Goal: Navigation & Orientation: Find specific page/section

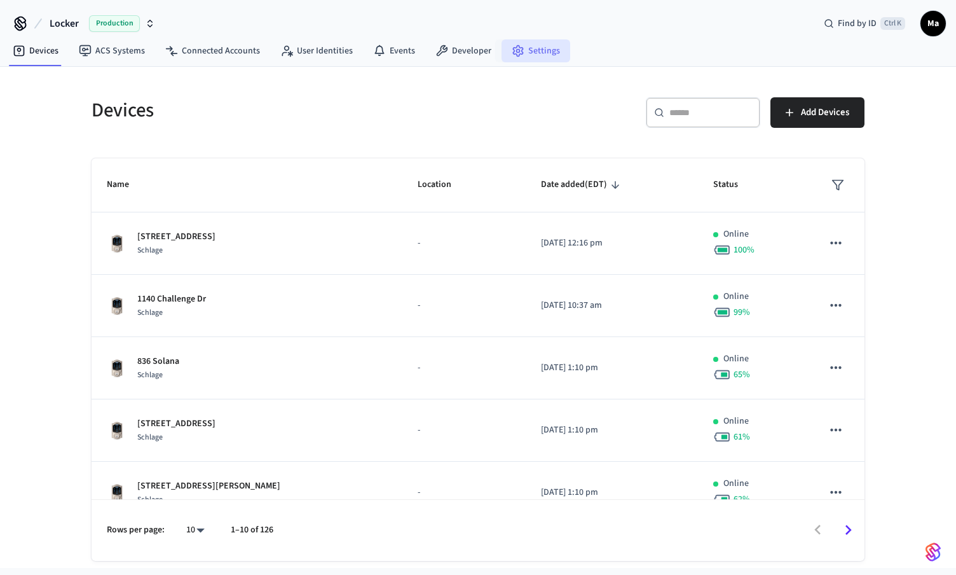
click at [553, 55] on link "Settings" at bounding box center [536, 50] width 69 height 23
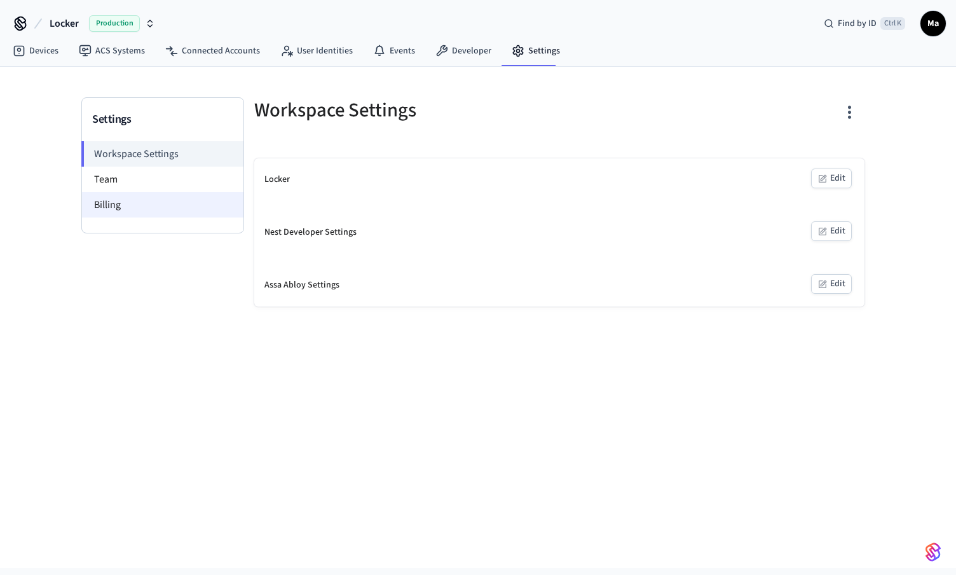
click at [160, 209] on li "Billing" at bounding box center [163, 204] width 162 height 25
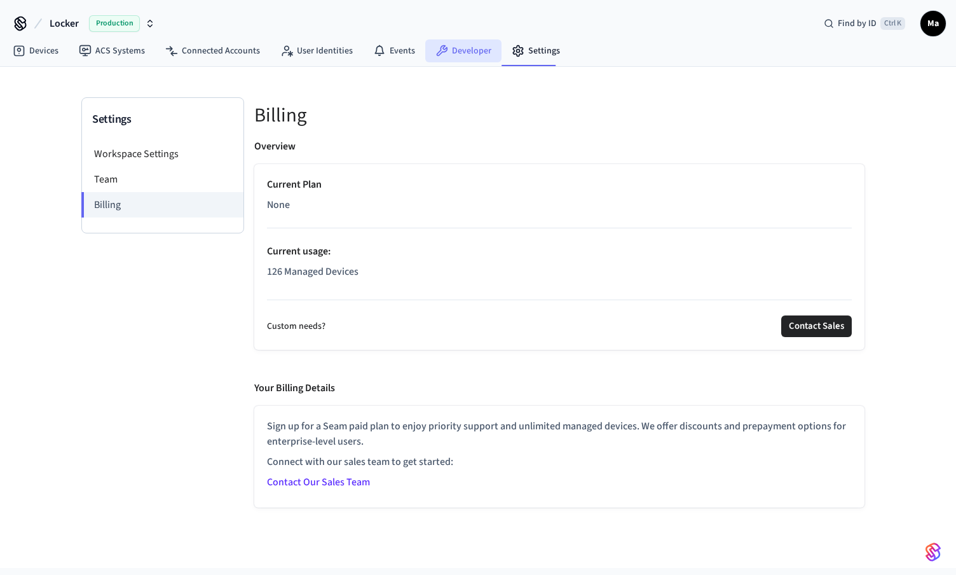
click at [471, 58] on link "Developer" at bounding box center [463, 50] width 76 height 23
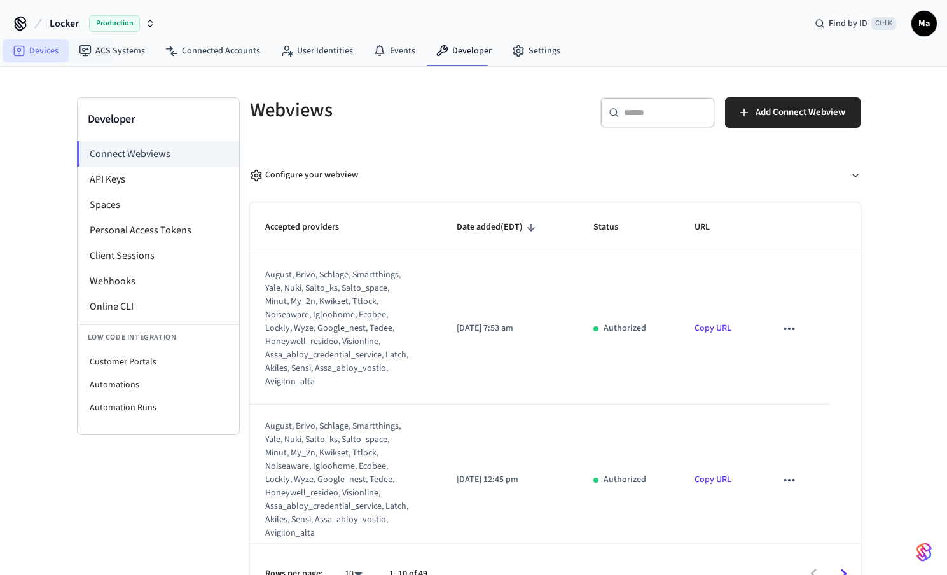
click at [41, 54] on link "Devices" at bounding box center [36, 50] width 66 height 23
